Goal: Transaction & Acquisition: Book appointment/travel/reservation

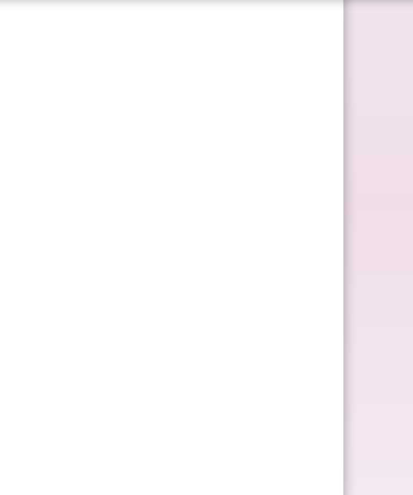
scroll to position [328, 189]
select select "**"
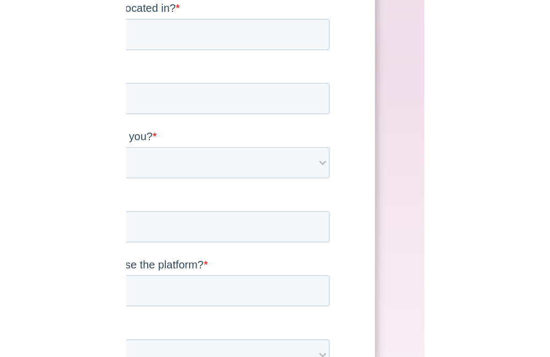
scroll to position [0, 0]
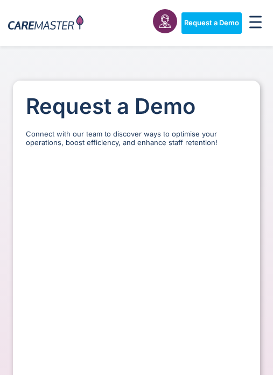
select select "**"
